Goal: Task Accomplishment & Management: Manage account settings

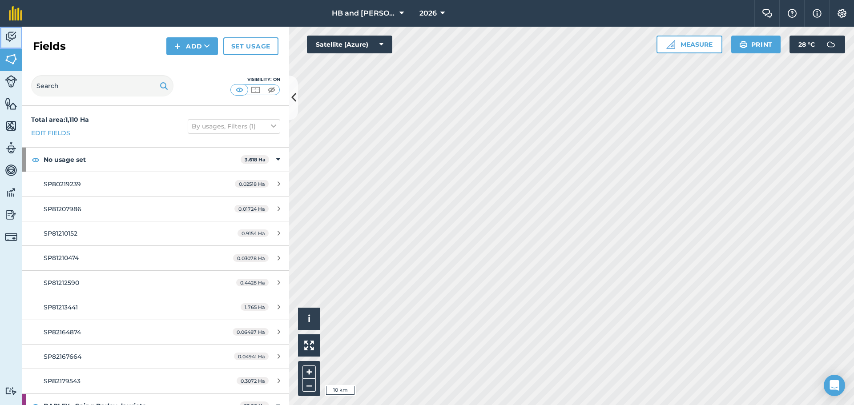
click at [17, 37] on link "Activity" at bounding box center [11, 38] width 22 height 22
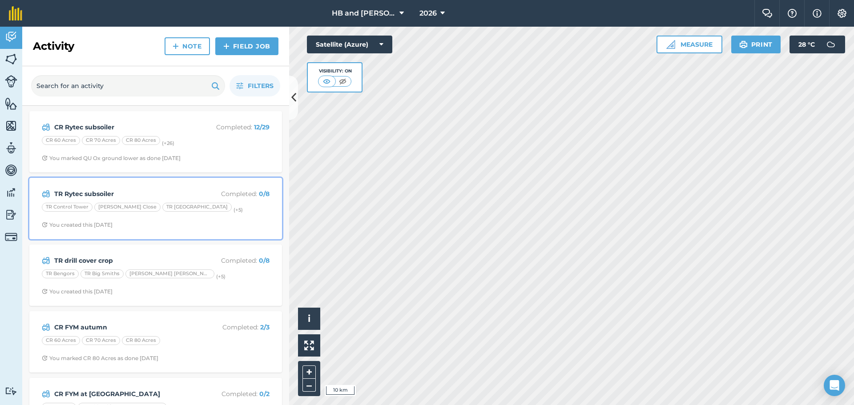
click at [237, 221] on span "You created this [DATE]" at bounding box center [156, 224] width 228 height 7
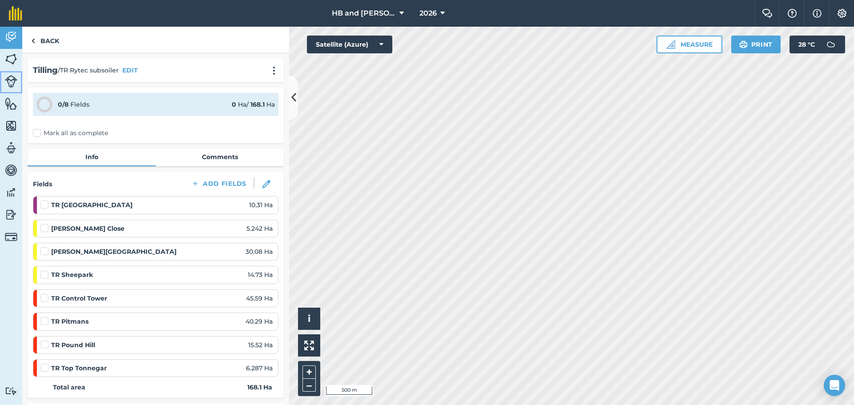
click at [15, 80] on img at bounding box center [11, 81] width 12 height 12
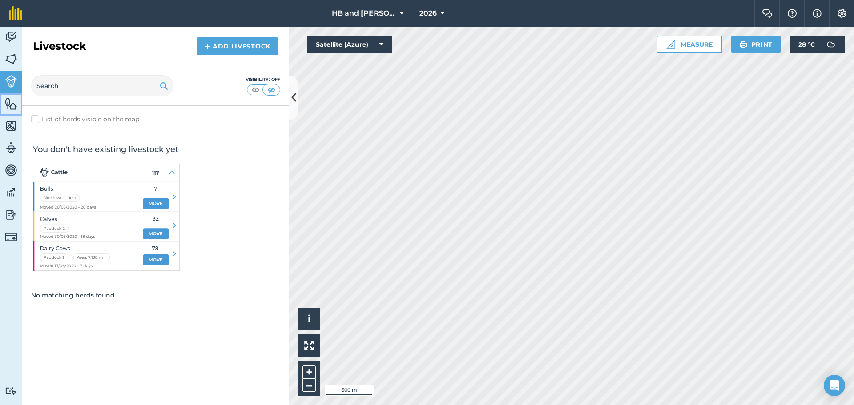
drag, startPoint x: 12, startPoint y: 103, endPoint x: 22, endPoint y: 98, distance: 10.5
click at [13, 103] on img at bounding box center [11, 103] width 12 height 13
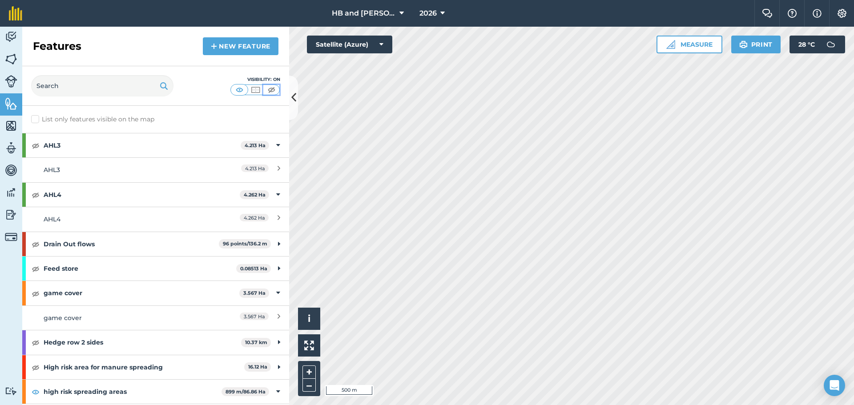
click at [268, 92] on img at bounding box center [271, 89] width 11 height 9
click at [12, 39] on img at bounding box center [11, 36] width 12 height 13
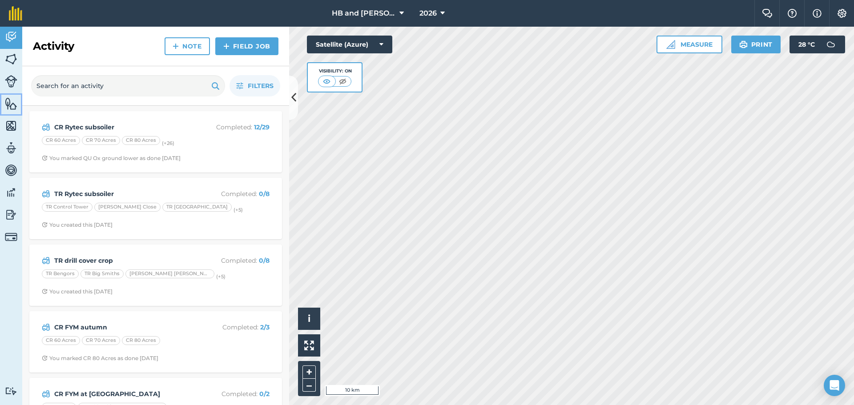
click at [10, 105] on img at bounding box center [11, 103] width 12 height 13
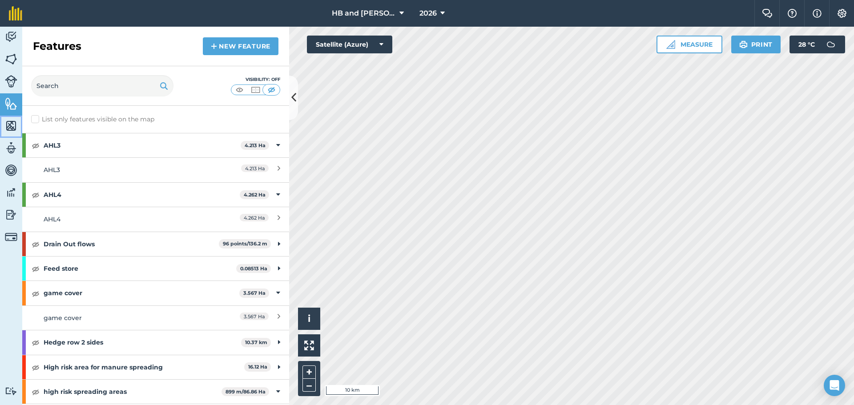
click at [12, 131] on img at bounding box center [11, 125] width 12 height 13
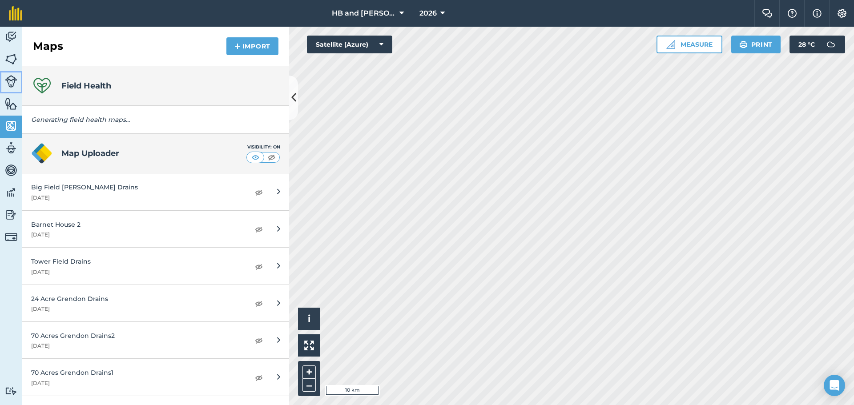
click at [7, 82] on img at bounding box center [11, 81] width 12 height 12
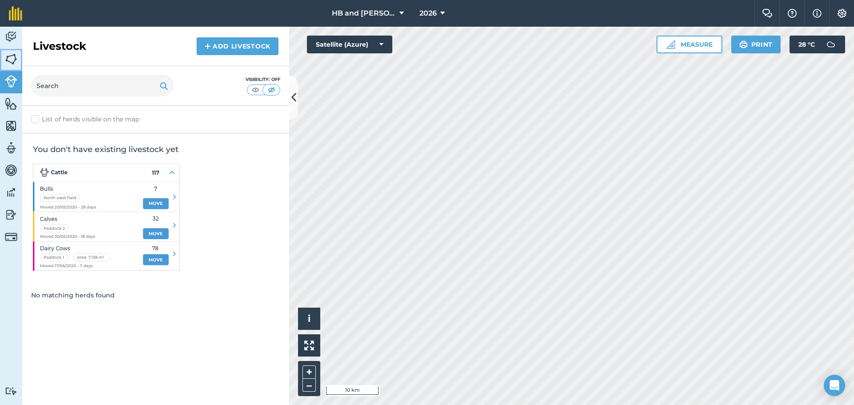
click at [13, 66] on link "Fields" at bounding box center [11, 60] width 22 height 22
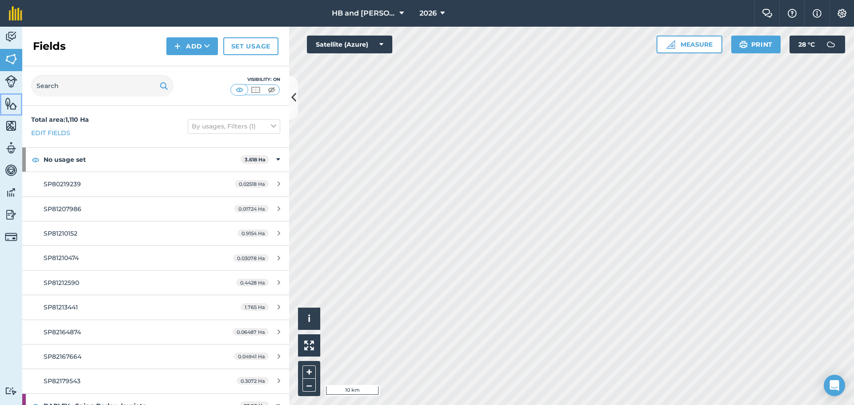
click at [9, 106] on img at bounding box center [11, 103] width 12 height 13
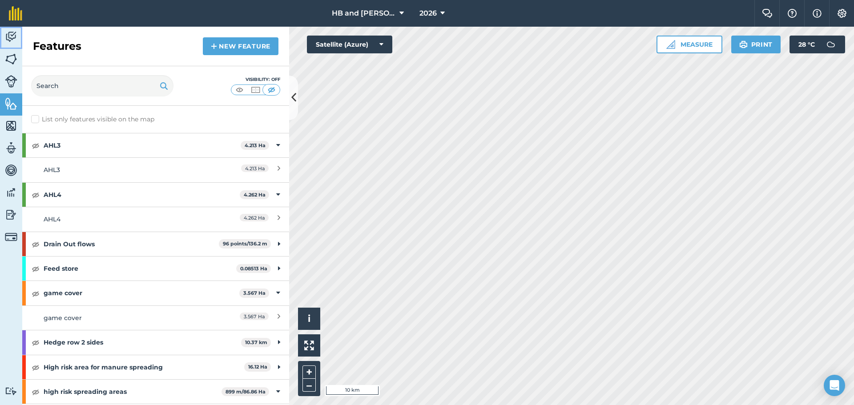
click at [9, 39] on img at bounding box center [11, 36] width 12 height 13
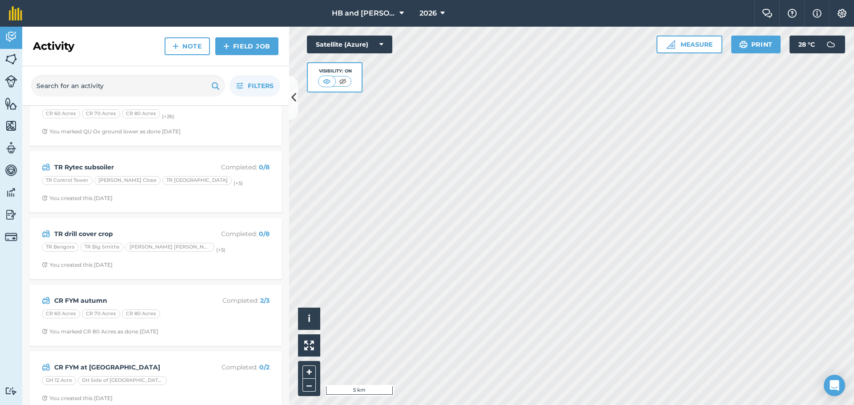
scroll to position [40, 0]
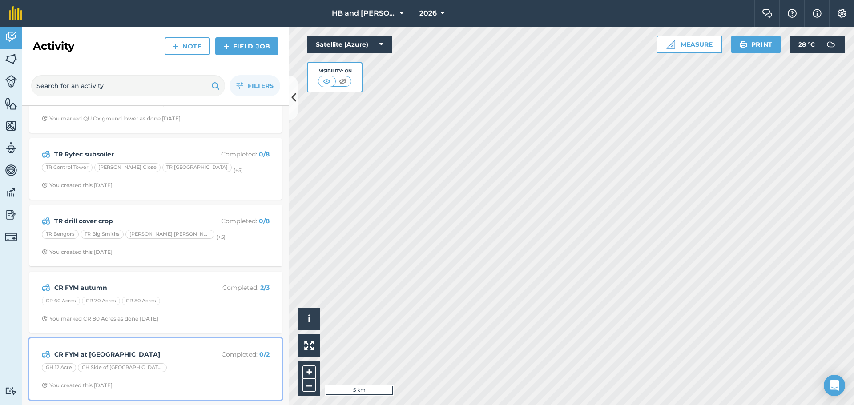
click at [193, 361] on div "CR FYM at grendon Completed : 0 / 2 GH 12 Acre GH Side of Black Barn Field You …" at bounding box center [156, 369] width 242 height 51
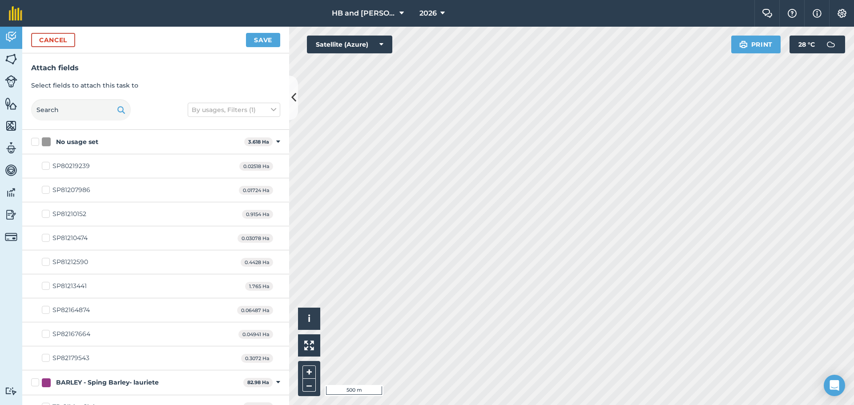
checkbox input "true"
click at [263, 45] on button "Save" at bounding box center [263, 40] width 34 height 14
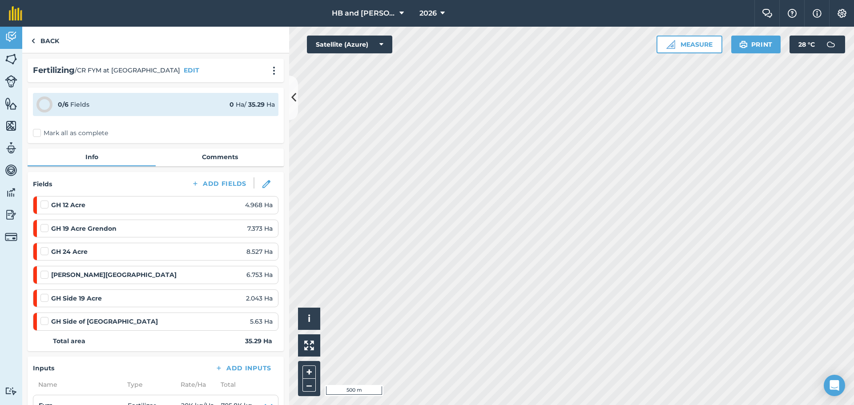
click at [153, 317] on div "GH Side of Black Barn Field 5.63 Ha" at bounding box center [156, 322] width 232 height 10
click at [250, 324] on span "5.63 Ha" at bounding box center [261, 322] width 23 height 10
click at [261, 180] on button at bounding box center [266, 183] width 24 height 13
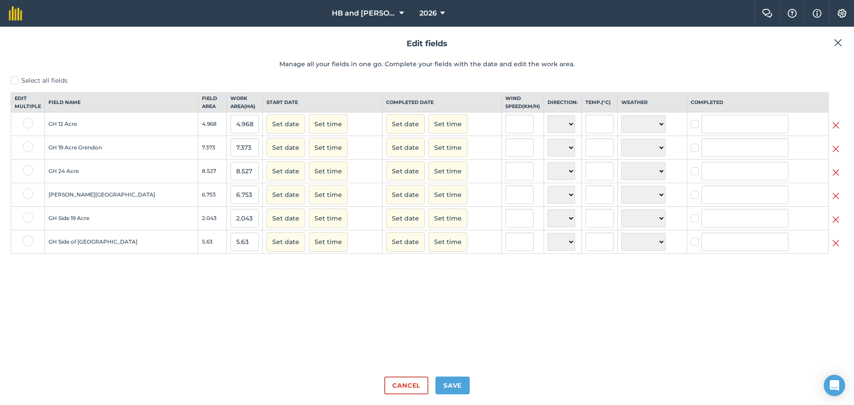
click at [835, 248] on img at bounding box center [835, 243] width 7 height 11
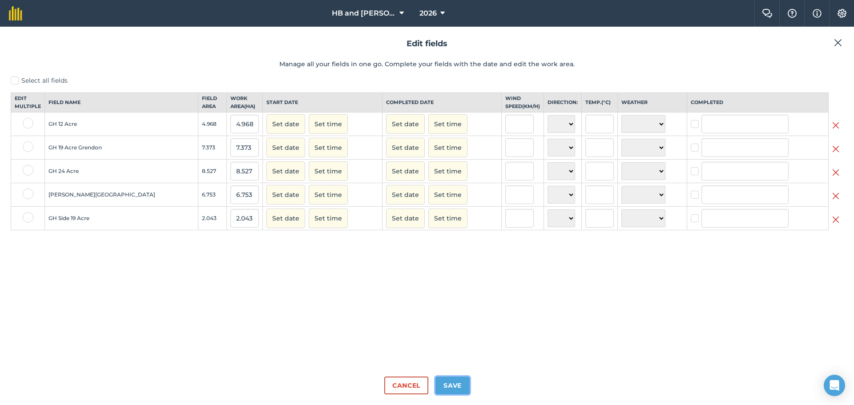
click at [449, 391] on button "Save" at bounding box center [452, 386] width 34 height 18
